Goal: Information Seeking & Learning: Check status

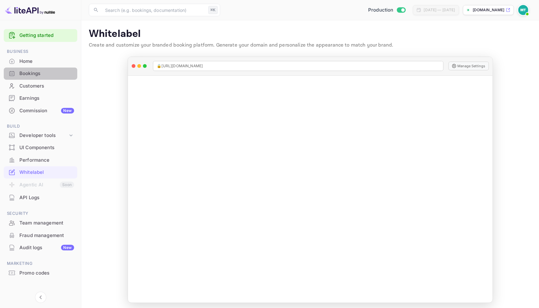
click at [30, 73] on div "Bookings" at bounding box center [46, 73] width 55 height 7
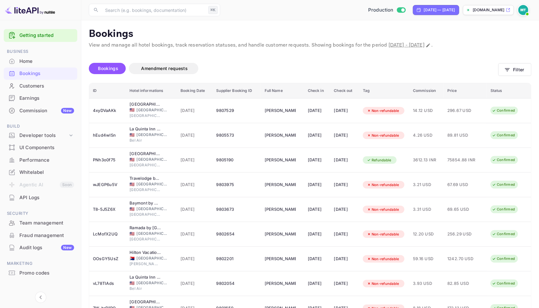
click at [26, 97] on div "Earnings" at bounding box center [46, 98] width 55 height 7
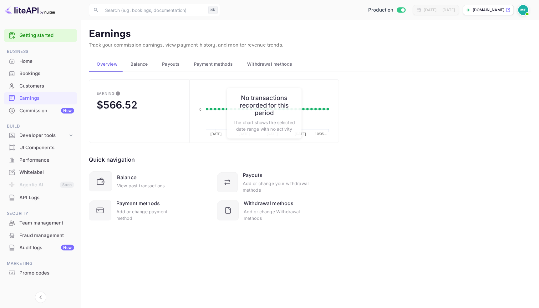
click at [36, 59] on div "Home" at bounding box center [46, 61] width 55 height 7
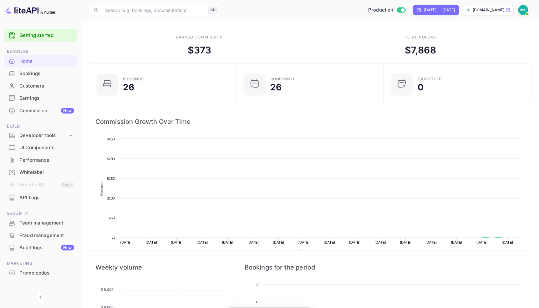
scroll to position [0, 0]
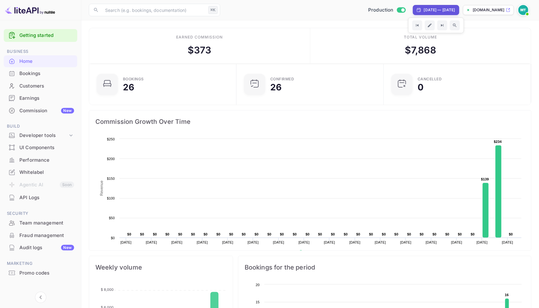
click at [424, 7] on div "[DATE] — [DATE]" at bounding box center [439, 10] width 31 height 6
select select "8"
select select "2025"
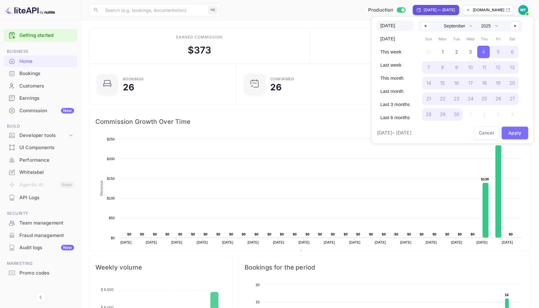
click at [396, 26] on span "Today" at bounding box center [395, 25] width 37 height 11
select select "9"
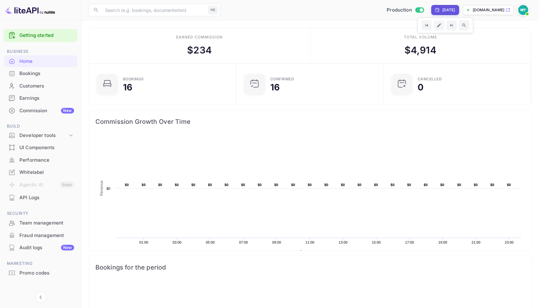
click at [442, 9] on div "Yesterday" at bounding box center [448, 10] width 13 height 6
select select "9"
select select "2025"
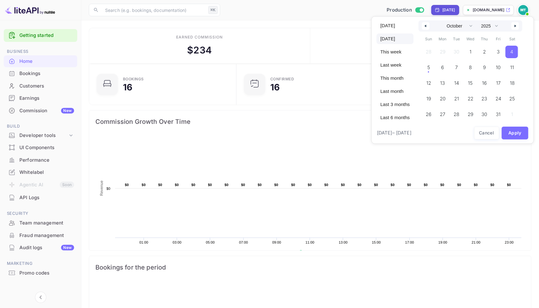
click at [437, 9] on div at bounding box center [269, 154] width 539 height 308
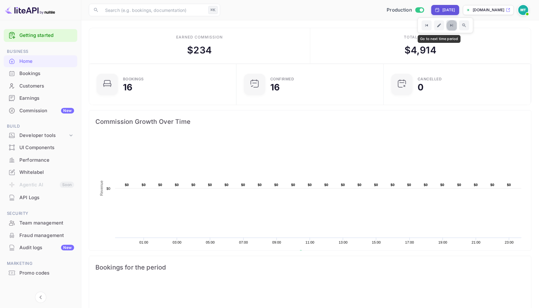
click at [449, 24] on icon "Go to next time period" at bounding box center [451, 25] width 5 height 5
click at [425, 25] on icon "Go to previous time period" at bounding box center [426, 25] width 3 height 3
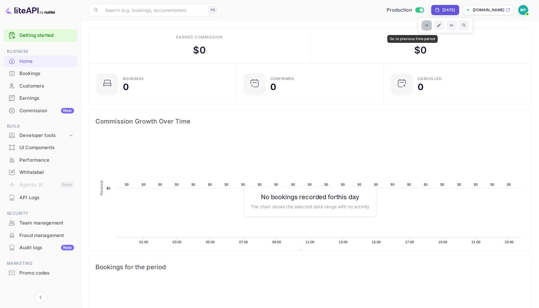
click at [424, 25] on icon "Go to previous time period" at bounding box center [426, 25] width 5 height 5
click at [449, 24] on icon "Go to next time period" at bounding box center [451, 25] width 5 height 5
click at [442, 10] on div "Oct 2, 2025" at bounding box center [448, 10] width 13 height 6
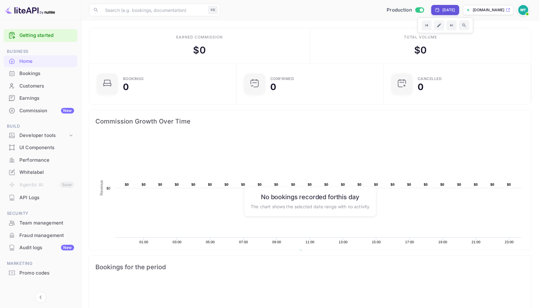
select select "9"
select select "2025"
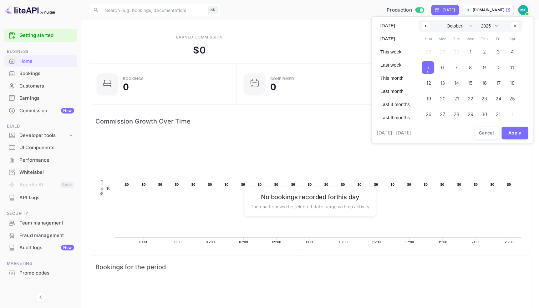
click at [432, 69] on span "5" at bounding box center [428, 67] width 13 height 13
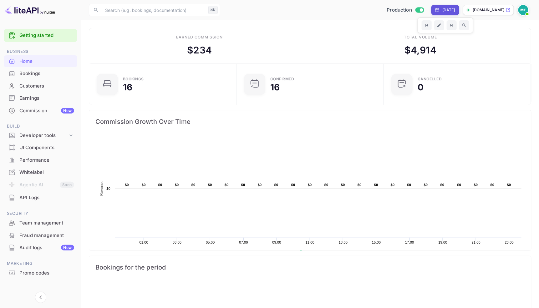
click at [442, 11] on div "Yesterday" at bounding box center [448, 10] width 13 height 6
select select "9"
select select "2025"
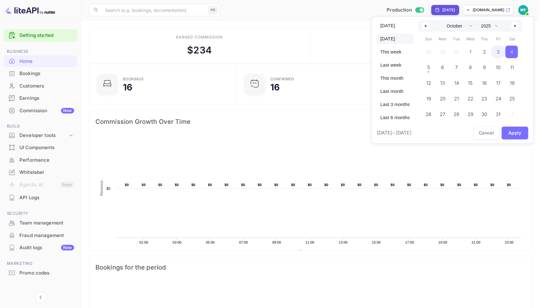
click at [502, 50] on span "3" at bounding box center [498, 52] width 14 height 13
click at [519, 136] on button "Apply" at bounding box center [515, 133] width 27 height 13
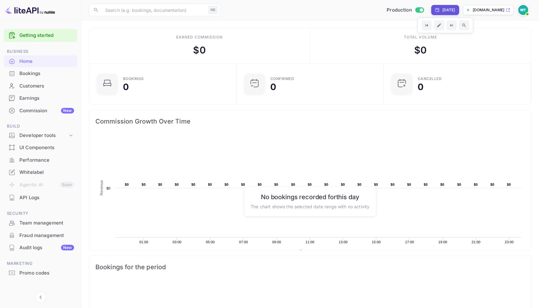
click at [442, 12] on div "Oct 2, 2025" at bounding box center [448, 10] width 13 height 6
select select "9"
select select "2025"
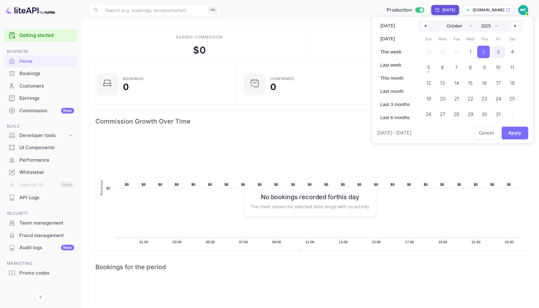
click at [500, 53] on span "3" at bounding box center [498, 51] width 3 height 11
click at [517, 135] on button "Apply" at bounding box center [515, 133] width 27 height 13
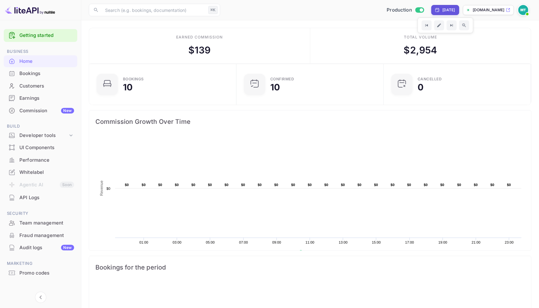
click at [431, 13] on div "Oct 3, 2025" at bounding box center [445, 10] width 28 height 10
select select "9"
select select "2025"
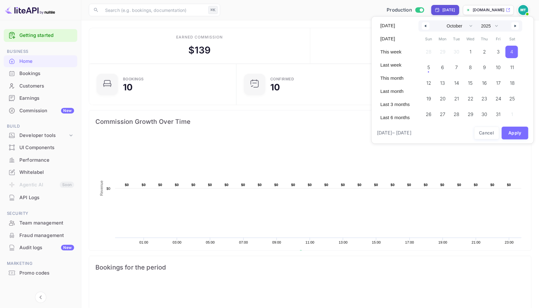
click at [512, 52] on span "4" at bounding box center [512, 52] width 13 height 13
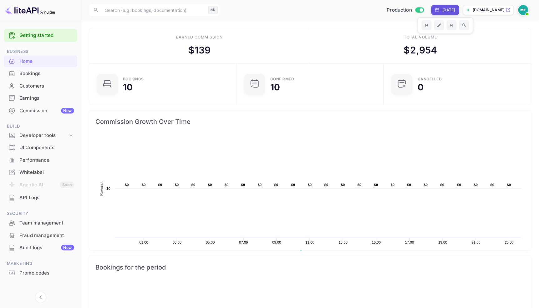
click at [442, 11] on div "Oct 3, 2025" at bounding box center [448, 10] width 13 height 6
select select "9"
select select "2025"
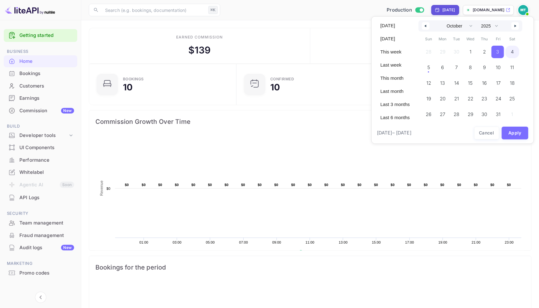
click at [514, 52] on span "4" at bounding box center [512, 51] width 3 height 11
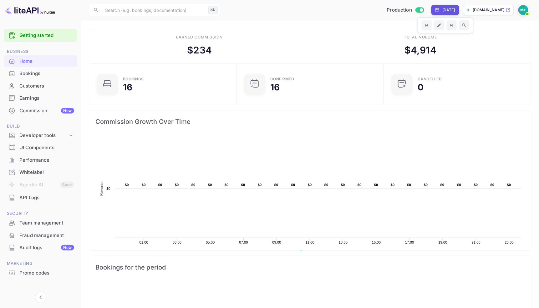
click at [442, 7] on div "Yesterday" at bounding box center [448, 10] width 13 height 6
select select "9"
select select "2025"
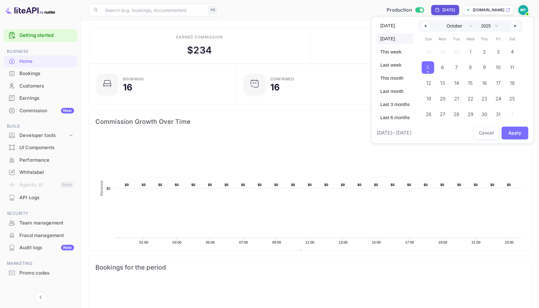
click at [433, 67] on span "5" at bounding box center [428, 67] width 13 height 13
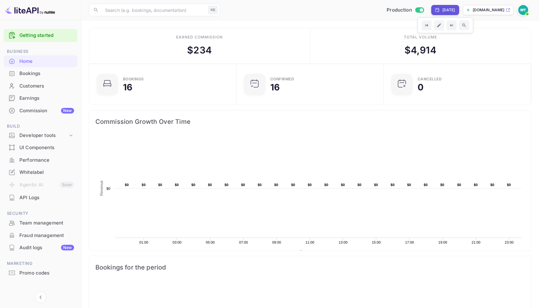
click at [442, 11] on div "Yesterday" at bounding box center [448, 10] width 13 height 6
select select "9"
select select "2025"
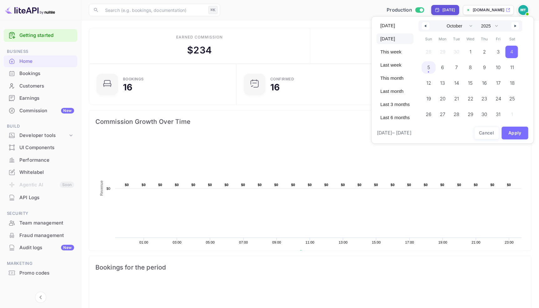
click at [433, 72] on span "5" at bounding box center [429, 67] width 14 height 13
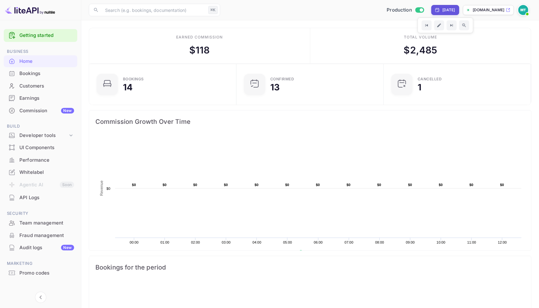
click at [442, 8] on div "Today" at bounding box center [448, 10] width 13 height 6
select select "9"
select select "2025"
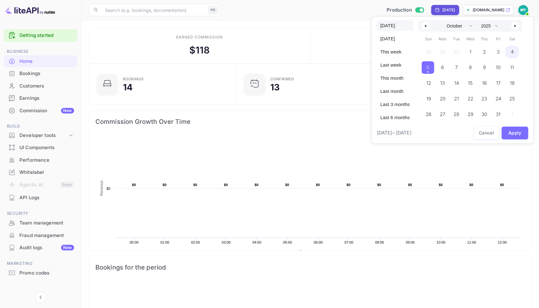
click at [513, 53] on span "4" at bounding box center [513, 52] width 14 height 13
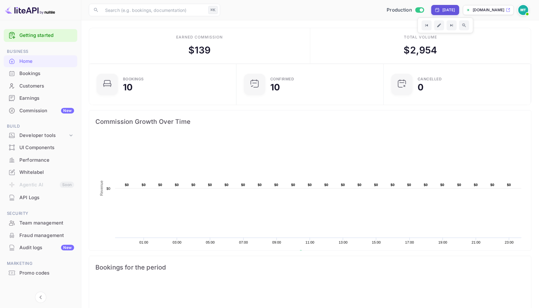
click at [442, 10] on div "Oct 3, 2025" at bounding box center [448, 10] width 13 height 6
select select "9"
select select "2025"
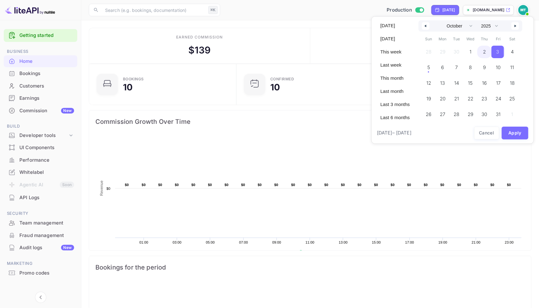
click at [485, 54] on span "2" at bounding box center [484, 52] width 14 height 13
click at [511, 135] on button "Apply" at bounding box center [515, 133] width 27 height 13
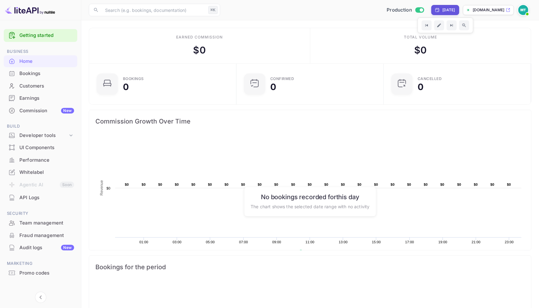
click at [442, 9] on div "Oct 1, 2025" at bounding box center [448, 10] width 13 height 6
select select "9"
select select "2025"
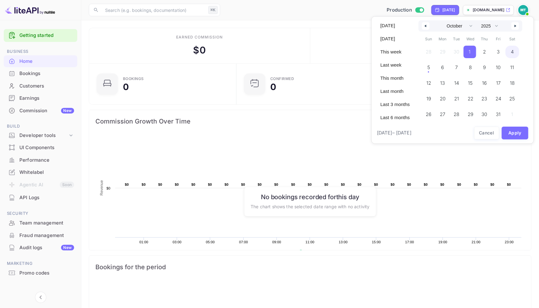
click at [517, 53] on span "4" at bounding box center [513, 52] width 14 height 13
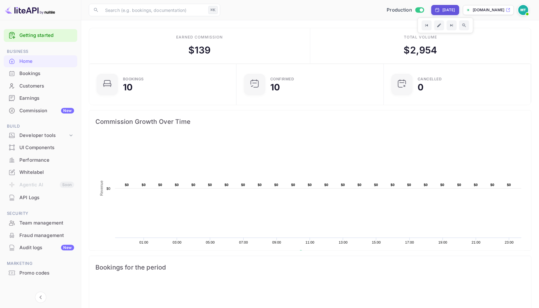
click at [442, 8] on div "Oct 3, 2025" at bounding box center [448, 10] width 13 height 6
select select "9"
select select "2025"
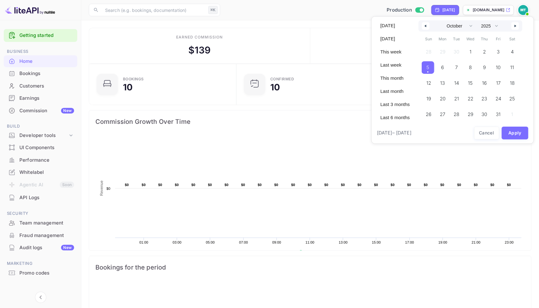
click at [428, 69] on span "5" at bounding box center [428, 67] width 13 height 13
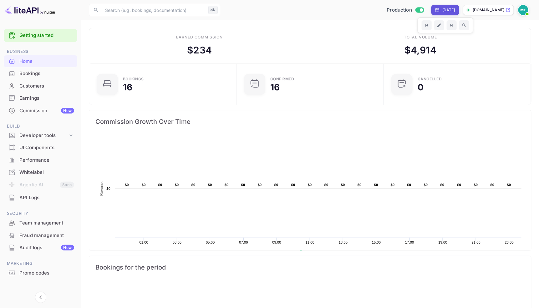
click at [442, 7] on div "Yesterday" at bounding box center [448, 10] width 13 height 6
select select "9"
select select "2025"
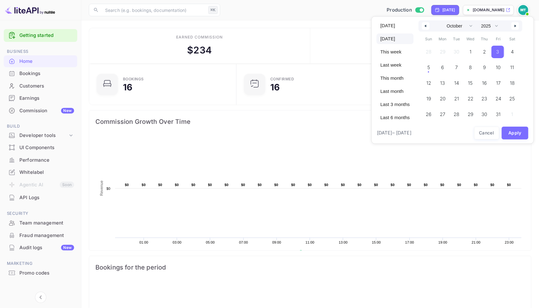
click at [497, 53] on span "3" at bounding box center [497, 52] width 13 height 13
click at [517, 132] on button "Apply" at bounding box center [515, 133] width 27 height 13
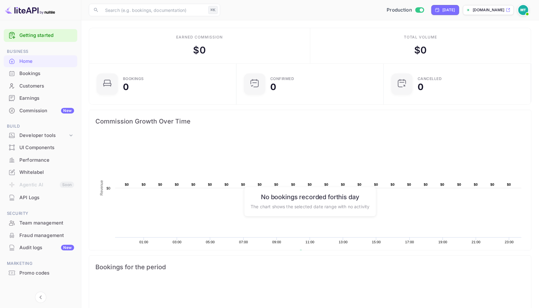
click at [34, 169] on div "Whitelabel" at bounding box center [46, 172] width 55 height 7
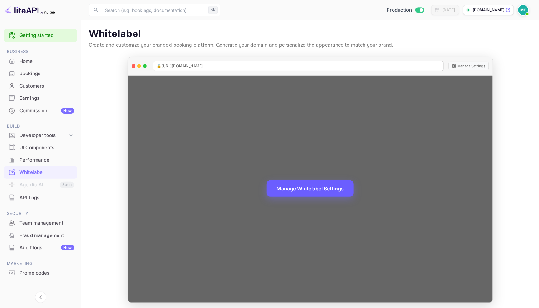
click at [307, 187] on button "Manage Whitelabel Settings" at bounding box center [310, 189] width 87 height 16
click at [313, 184] on button "Manage Whitelabel Settings" at bounding box center [310, 189] width 87 height 16
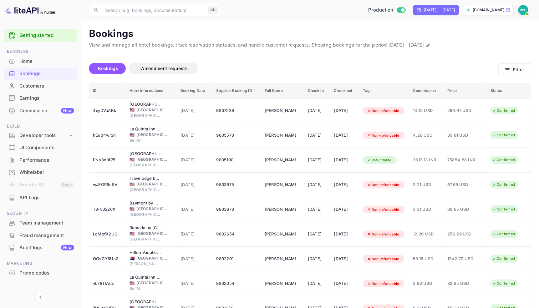
click at [26, 72] on div "Bookings" at bounding box center [46, 73] width 55 height 7
click at [43, 57] on div "Home" at bounding box center [41, 61] width 74 height 12
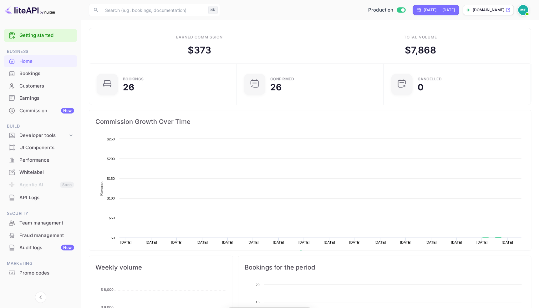
scroll to position [0, 0]
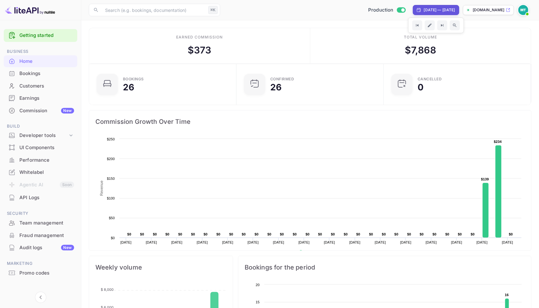
click at [424, 10] on div "[DATE] — [DATE]" at bounding box center [439, 10] width 31 height 6
select select "8"
select select "2025"
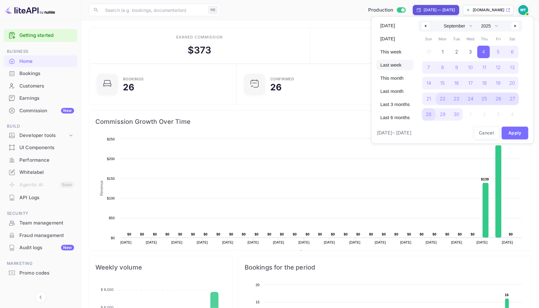
click at [389, 66] on span "Last week" at bounding box center [395, 65] width 37 height 11
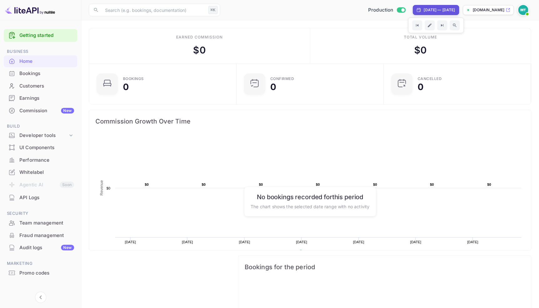
click at [420, 13] on div "Sep 21, 2025 — Sep 27, 2025" at bounding box center [436, 10] width 46 height 10
select select "8"
select select "2025"
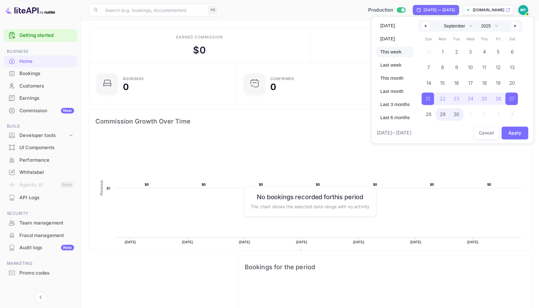
click at [393, 52] on span "This week" at bounding box center [395, 52] width 37 height 11
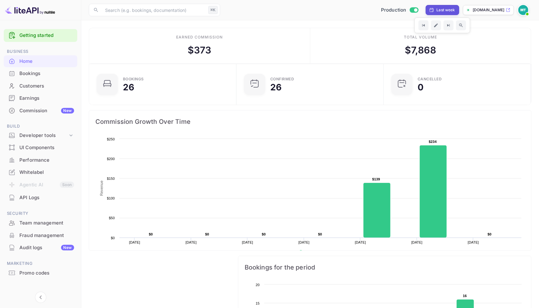
click at [437, 8] on div "Last week" at bounding box center [446, 10] width 18 height 6
select select "8"
select select "2025"
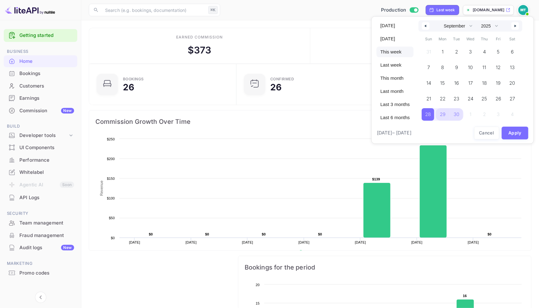
click at [395, 50] on span "This week" at bounding box center [395, 52] width 37 height 11
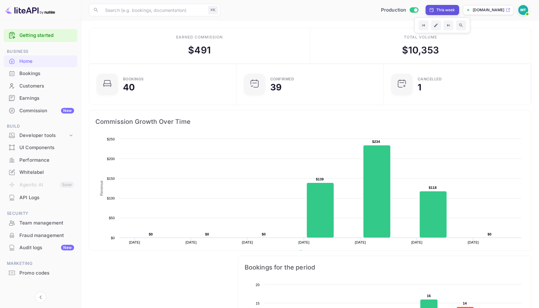
click at [437, 11] on div "This week" at bounding box center [446, 10] width 18 height 6
select select "8"
select select "2025"
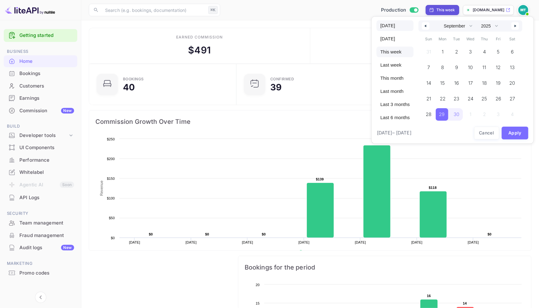
click at [400, 25] on span "Today" at bounding box center [395, 25] width 37 height 11
select select "9"
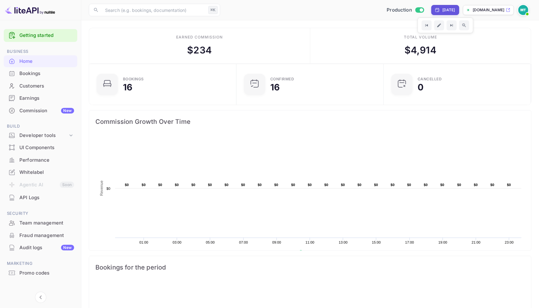
click at [442, 9] on div "Yesterday" at bounding box center [448, 10] width 13 height 6
select select "9"
select select "2025"
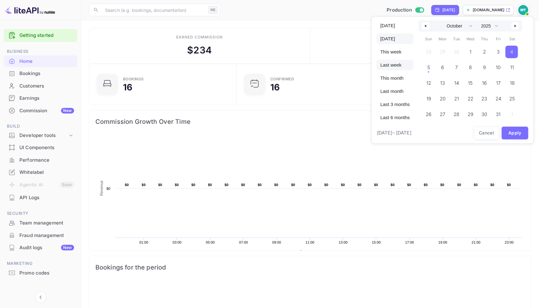
click at [394, 61] on span "Last week" at bounding box center [395, 65] width 37 height 11
select select "8"
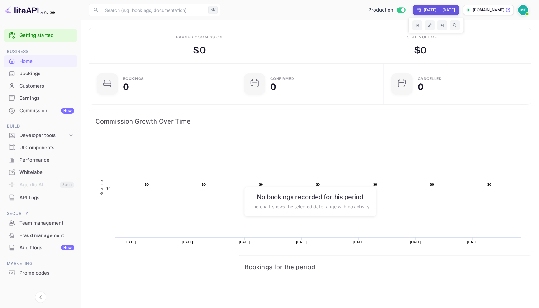
click at [424, 11] on div "Sep 21, 2025 — Sep 27, 2025" at bounding box center [439, 10] width 31 height 6
select select "8"
select select "2025"
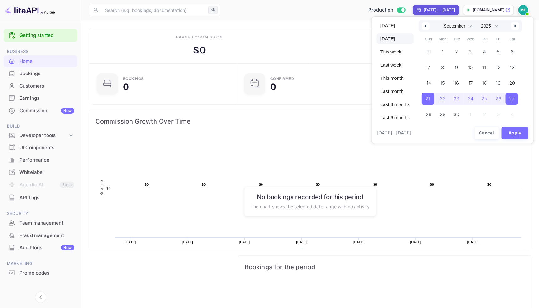
click at [392, 40] on span "Yesterday" at bounding box center [395, 38] width 37 height 11
select select "9"
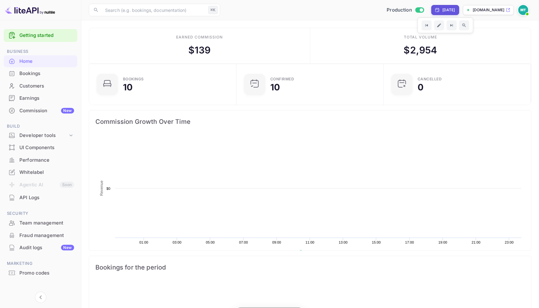
click at [435, 11] on div "Oct 3, 2025" at bounding box center [445, 10] width 20 height 6
select select "9"
select select "2025"
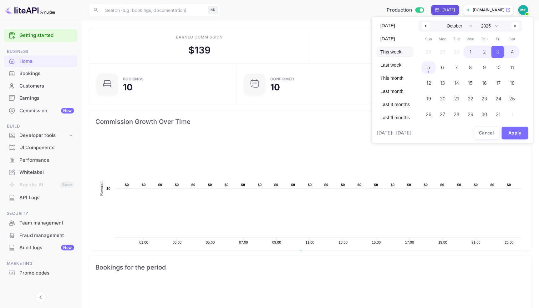
click at [398, 51] on span "This week" at bounding box center [395, 52] width 37 height 11
select select "8"
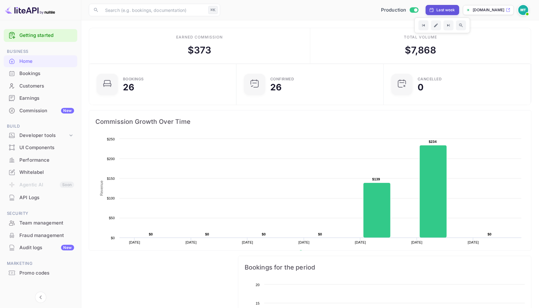
click at [437, 12] on div "Last week" at bounding box center [446, 10] width 18 height 6
select select "8"
select select "2025"
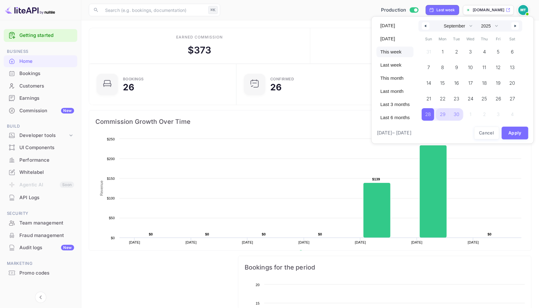
click at [387, 53] on span "This week" at bounding box center [395, 52] width 37 height 11
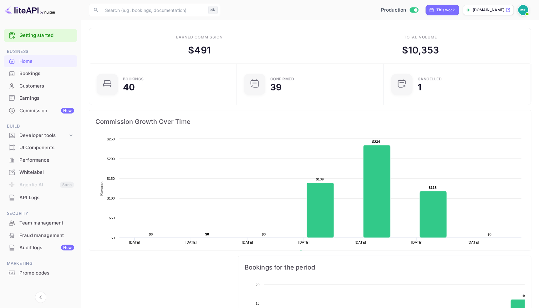
click at [41, 70] on div "Bookings" at bounding box center [46, 73] width 55 height 7
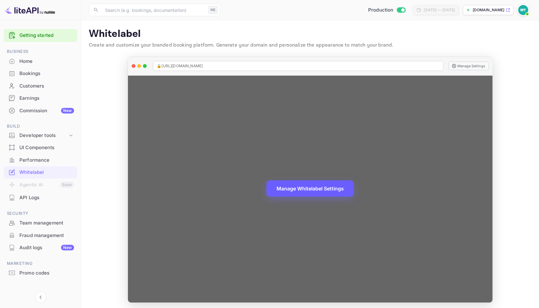
click at [312, 185] on button "Manage Whitelabel Settings" at bounding box center [310, 189] width 87 height 16
